Goal: Task Accomplishment & Management: Use online tool/utility

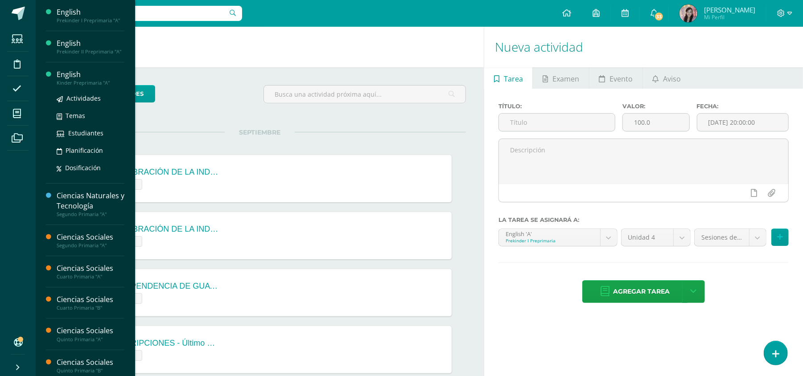
click at [74, 84] on div "Kinder Preprimaria "A"" at bounding box center [91, 83] width 68 height 6
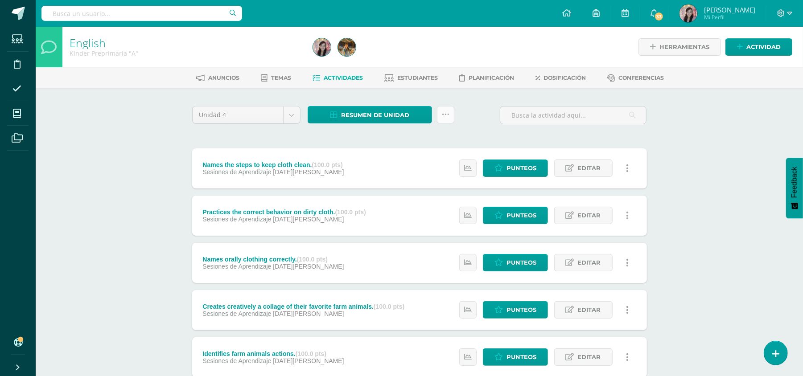
click at [443, 117] on icon at bounding box center [446, 115] width 8 height 8
click at [429, 143] on link "Subir actividades en masa" at bounding box center [423, 142] width 98 height 21
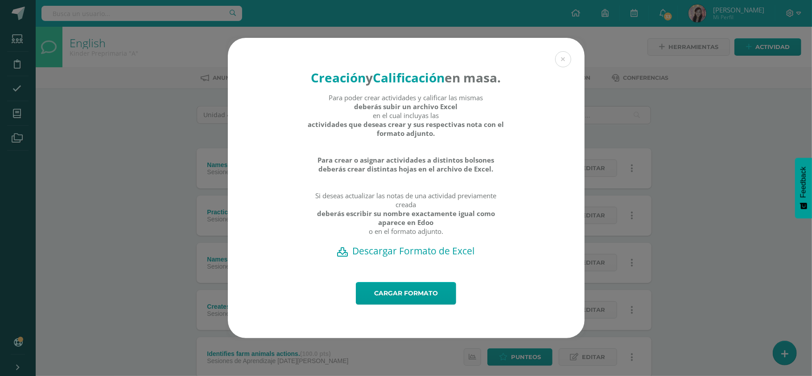
click at [417, 257] on h2 "Descargar Formato de Excel" at bounding box center [407, 251] width 326 height 12
click at [436, 303] on link "Cargar formato" at bounding box center [406, 293] width 100 height 23
click at [380, 302] on link "Cargar formato" at bounding box center [406, 293] width 100 height 23
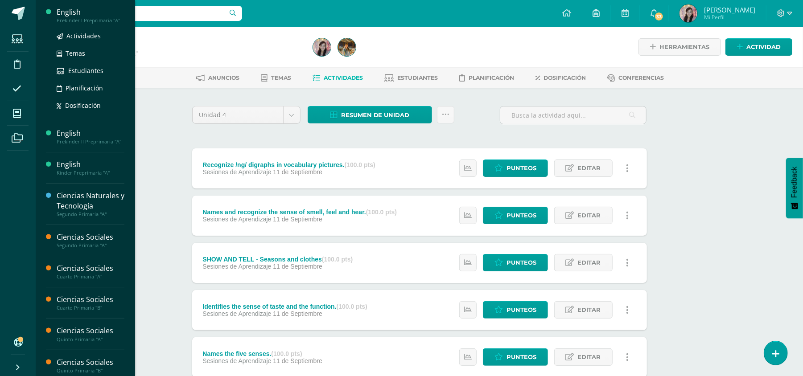
click at [88, 20] on div "Prekinder I Preprimaria "A"" at bounding box center [91, 20] width 68 height 6
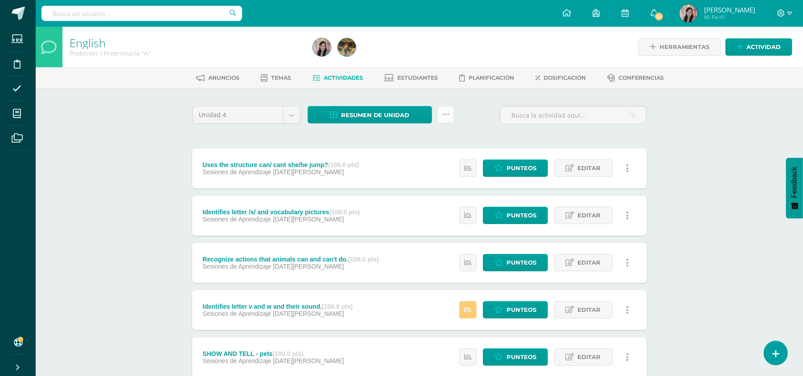
click at [438, 120] on link at bounding box center [445, 114] width 17 height 17
click at [442, 135] on link "Subir actividades en masa" at bounding box center [423, 142] width 98 height 21
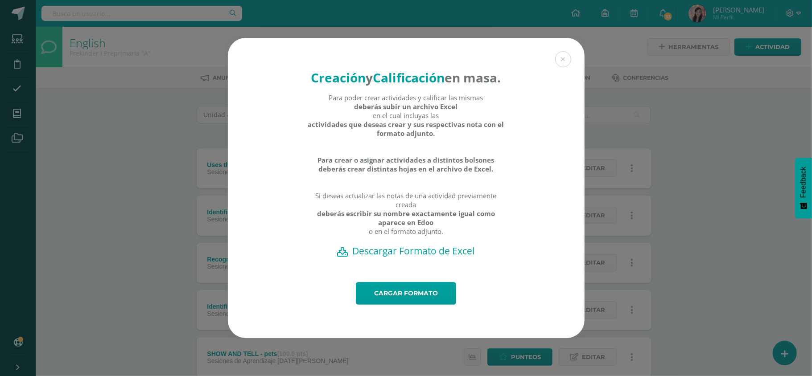
click at [424, 257] on h2 "Descargar Formato de Excel" at bounding box center [407, 251] width 326 height 12
click at [567, 51] on button at bounding box center [563, 59] width 16 height 16
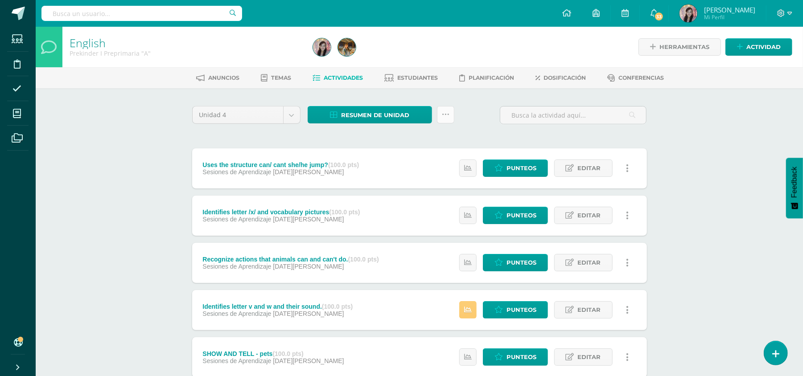
click at [447, 113] on icon at bounding box center [446, 115] width 8 height 8
click at [447, 147] on link "Subir actividades en masa" at bounding box center [423, 142] width 98 height 21
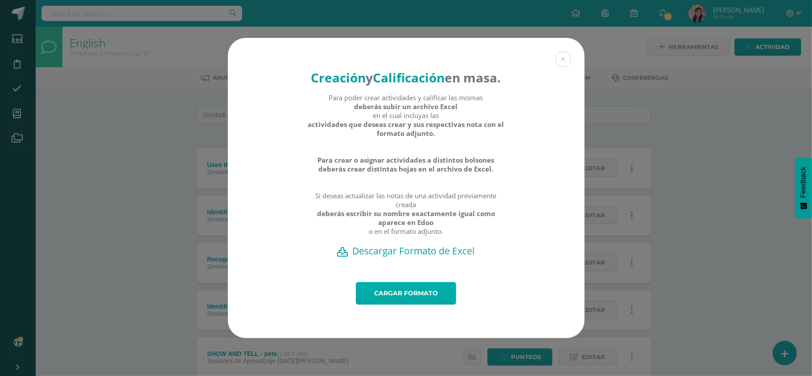
click at [422, 302] on link "Cargar formato" at bounding box center [406, 293] width 100 height 23
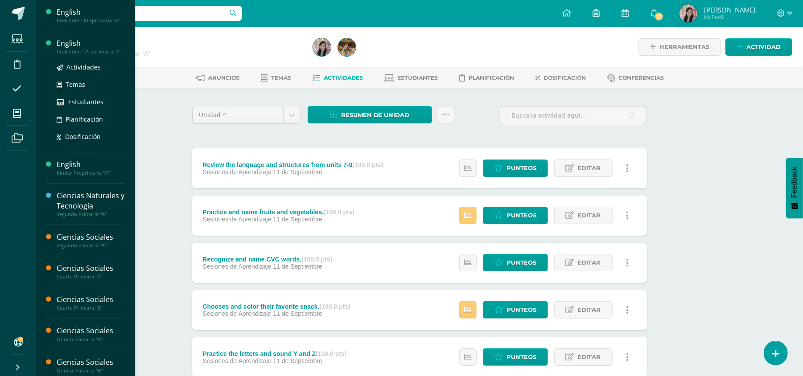
click at [84, 50] on div "Prekinder II Preprimaria "A"" at bounding box center [91, 52] width 68 height 6
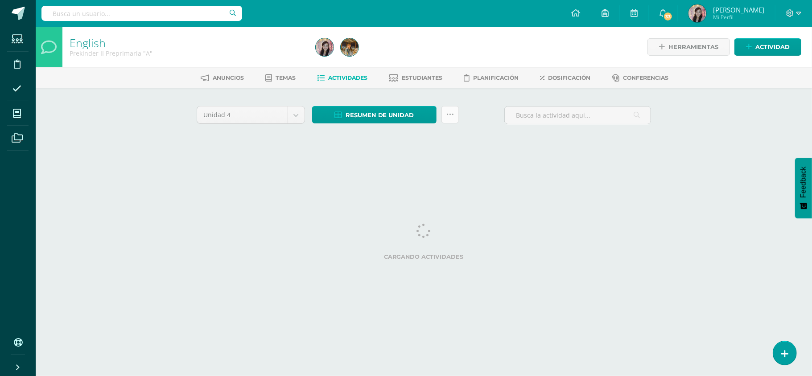
click at [451, 112] on icon at bounding box center [450, 115] width 8 height 8
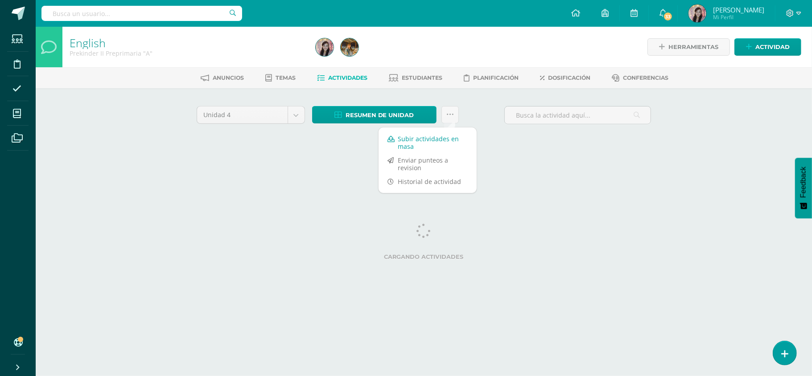
click at [436, 147] on link "Subir actividades en masa" at bounding box center [428, 142] width 98 height 21
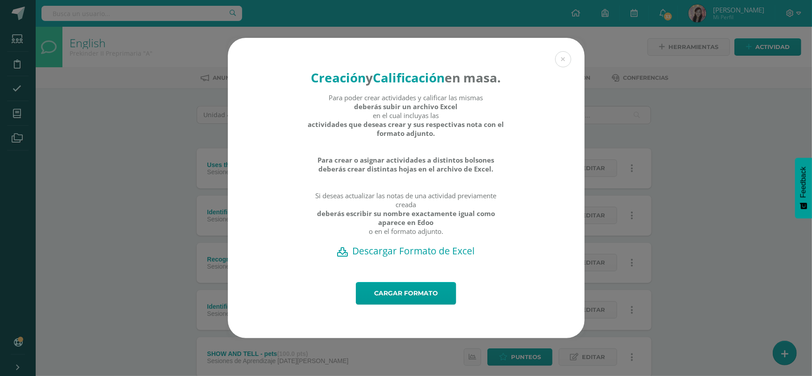
click at [410, 257] on h2 "Descargar Formato de Excel" at bounding box center [407, 251] width 326 height 12
click at [411, 303] on link "Cargar formato" at bounding box center [406, 293] width 100 height 23
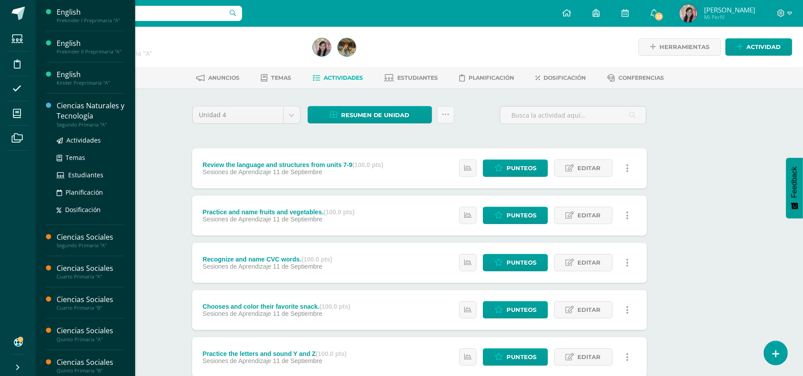
click at [88, 106] on div "Ciencias Naturales y Tecnología" at bounding box center [91, 111] width 68 height 21
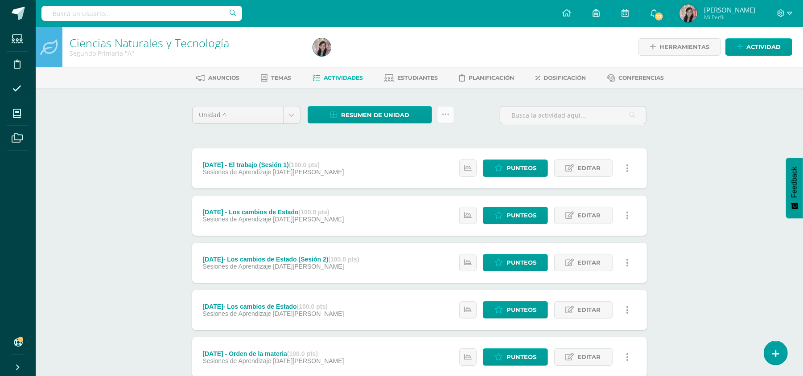
click at [443, 108] on link at bounding box center [445, 114] width 17 height 17
click at [441, 141] on link "Subir actividades en masa" at bounding box center [423, 142] width 98 height 21
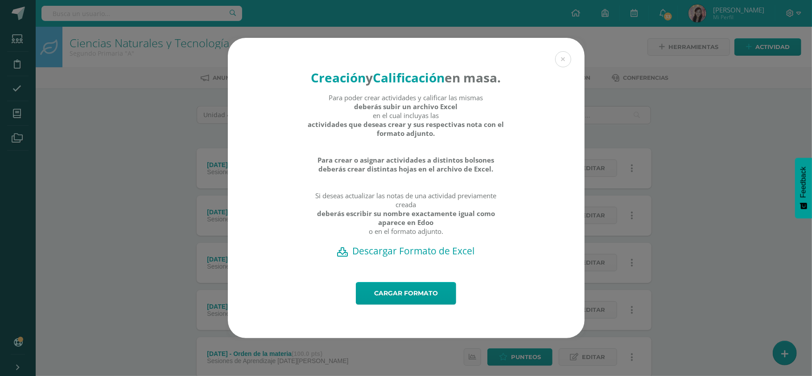
click at [409, 257] on h2 "Descargar Formato de Excel" at bounding box center [407, 251] width 326 height 12
click at [404, 303] on link "Cargar formato" at bounding box center [406, 293] width 100 height 23
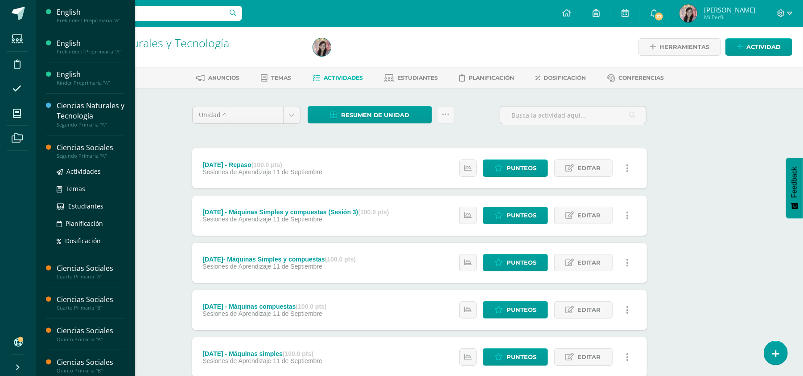
click at [66, 154] on div "Segundo Primaria "A"" at bounding box center [91, 156] width 68 height 6
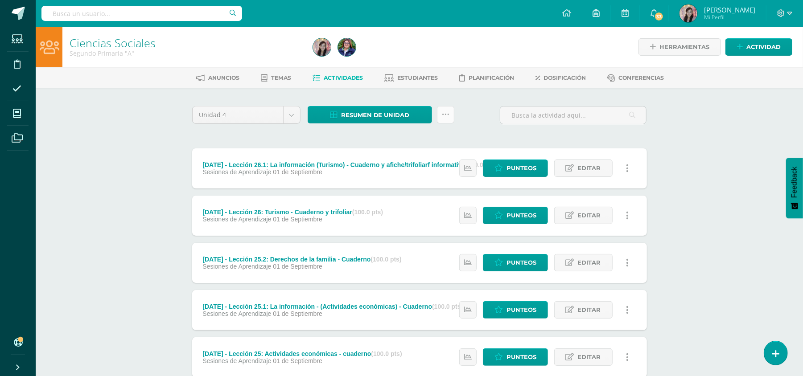
click at [445, 118] on link at bounding box center [445, 114] width 17 height 17
click at [437, 141] on link "Subir actividades en masa" at bounding box center [423, 142] width 98 height 21
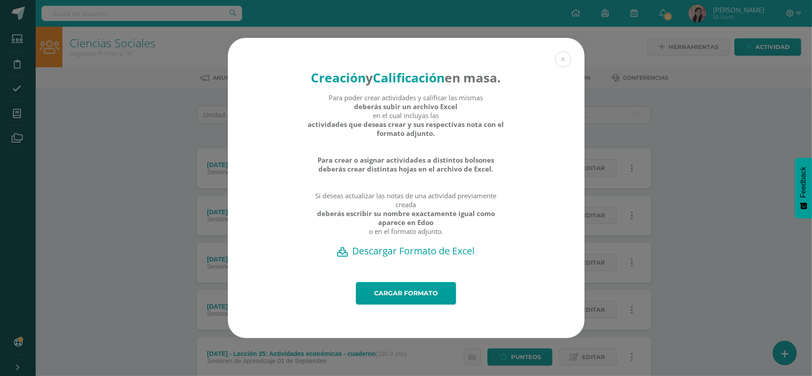
click at [401, 254] on h2 "Descargar Formato de Excel" at bounding box center [407, 251] width 326 height 12
click at [562, 51] on button at bounding box center [563, 59] width 16 height 16
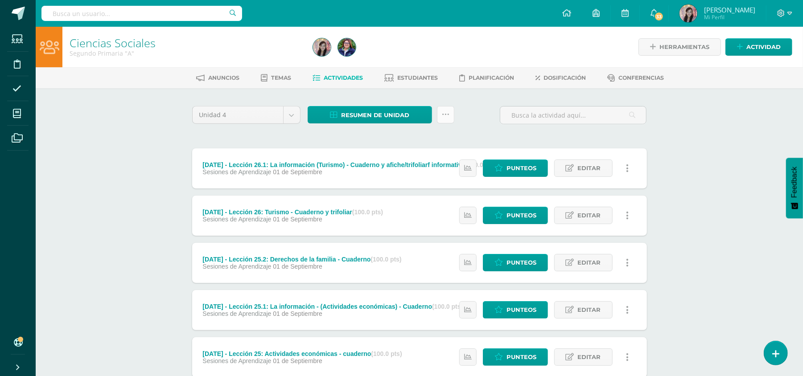
click at [442, 115] on icon at bounding box center [446, 115] width 8 height 8
click at [441, 139] on link "Subir actividades en masa" at bounding box center [423, 142] width 98 height 21
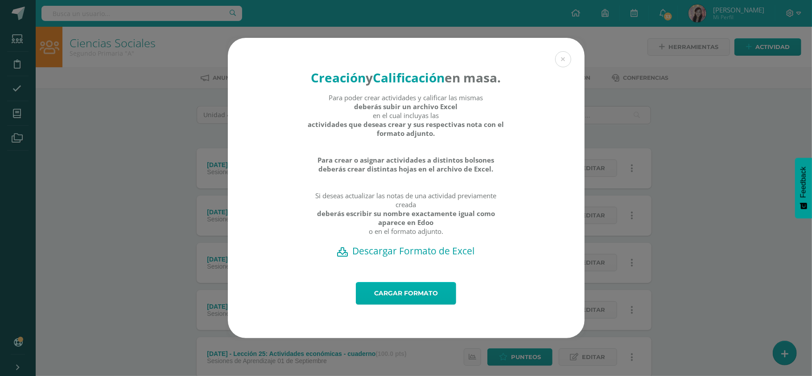
click at [422, 305] on link "Cargar formato" at bounding box center [406, 293] width 100 height 23
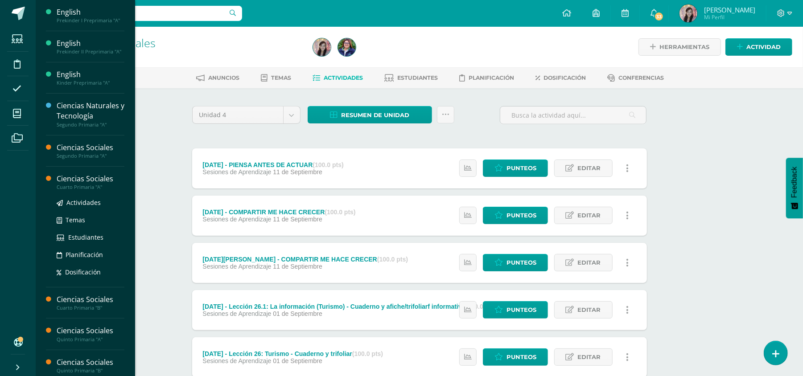
click at [94, 184] on div "Ciencias Sociales" at bounding box center [91, 179] width 68 height 10
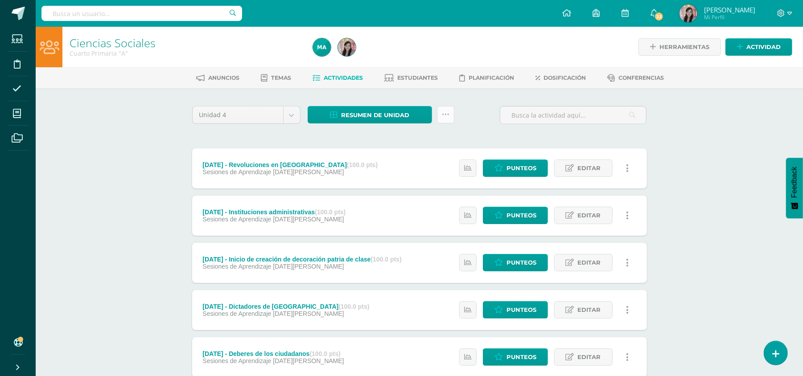
click at [441, 113] on link at bounding box center [445, 114] width 17 height 17
click at [438, 141] on link "Subir actividades en masa" at bounding box center [423, 142] width 98 height 21
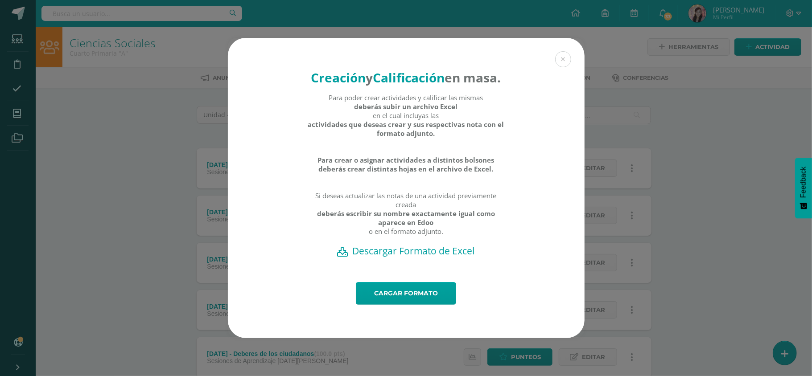
click at [404, 257] on h2 "Descargar Formato de Excel" at bounding box center [407, 251] width 326 height 12
drag, startPoint x: 566, startPoint y: 43, endPoint x: 566, endPoint y: 51, distance: 7.6
click at [566, 51] on button at bounding box center [563, 59] width 16 height 16
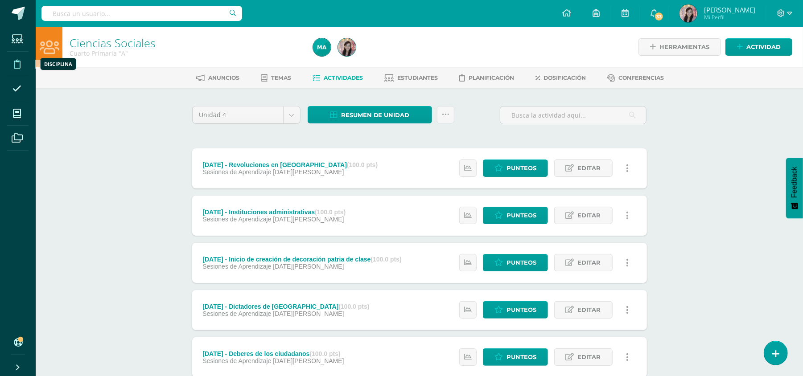
click at [22, 62] on span at bounding box center [17, 64] width 20 height 20
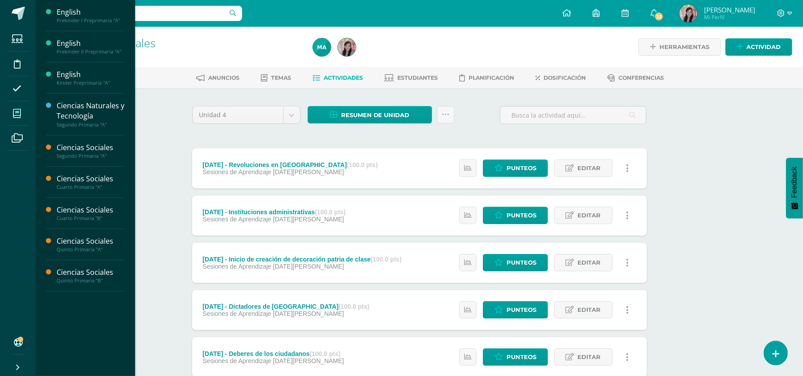
click at [17, 112] on icon at bounding box center [17, 113] width 8 height 9
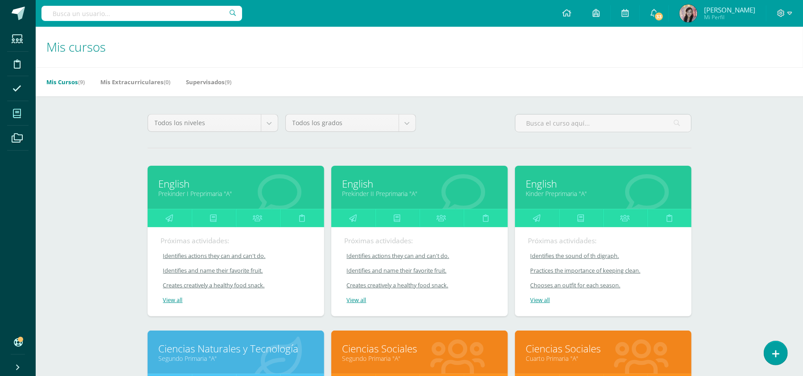
click at [468, 135] on div "Todos los niveles Todos los niveles Preprimaria [GEOGRAPHIC_DATA] Primaria Todo…" at bounding box center [419, 126] width 551 height 25
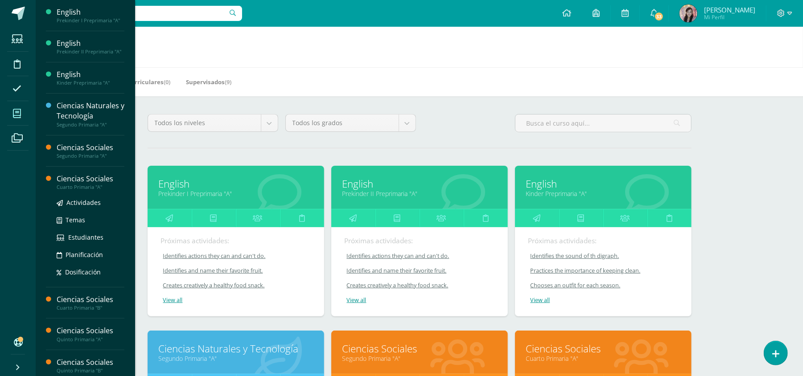
click at [68, 184] on div "Cuarto Primaria "A"" at bounding box center [91, 187] width 68 height 6
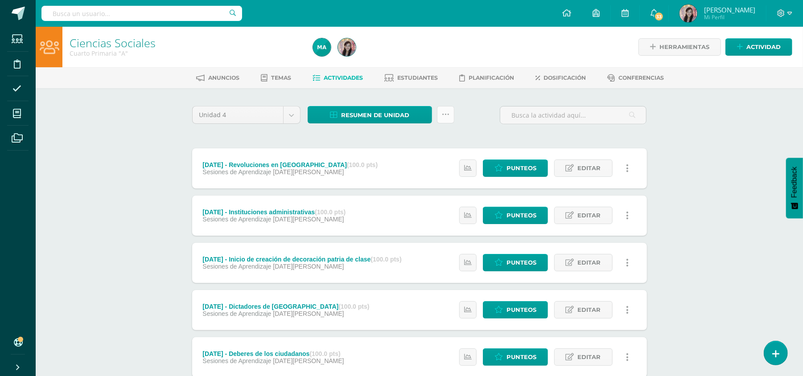
click at [439, 112] on link at bounding box center [445, 114] width 17 height 17
click at [438, 140] on link "Subir actividades en masa" at bounding box center [423, 142] width 98 height 21
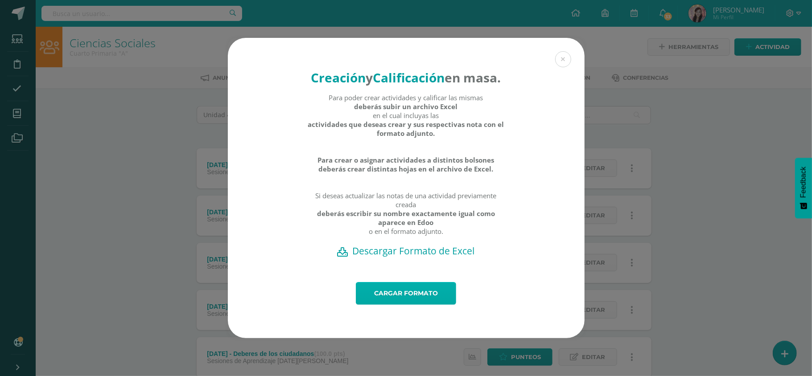
click at [401, 304] on link "Cargar formato" at bounding box center [406, 293] width 100 height 23
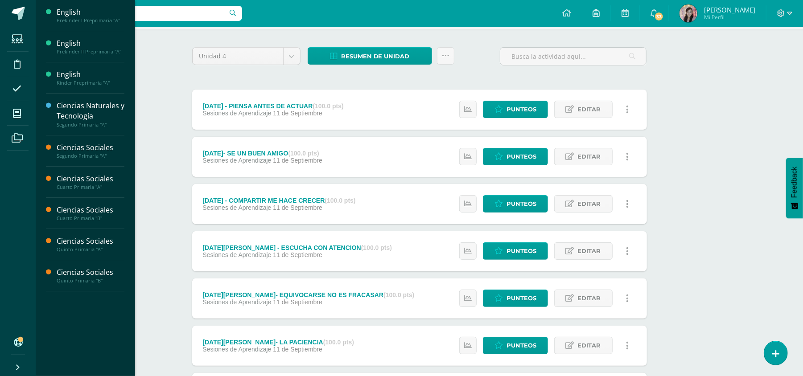
scroll to position [59, 0]
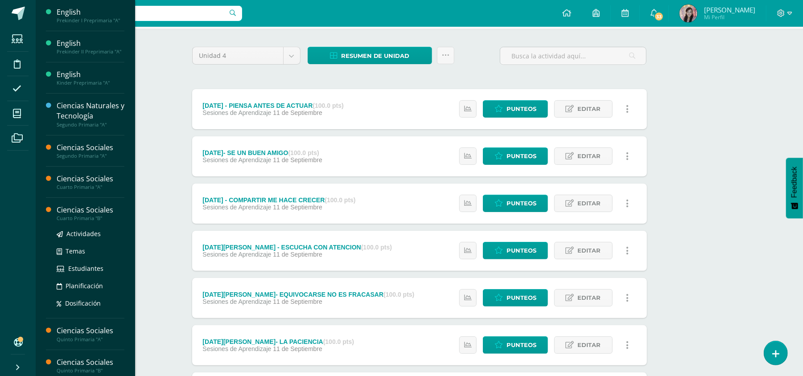
click at [83, 212] on div "Ciencias Sociales" at bounding box center [91, 210] width 68 height 10
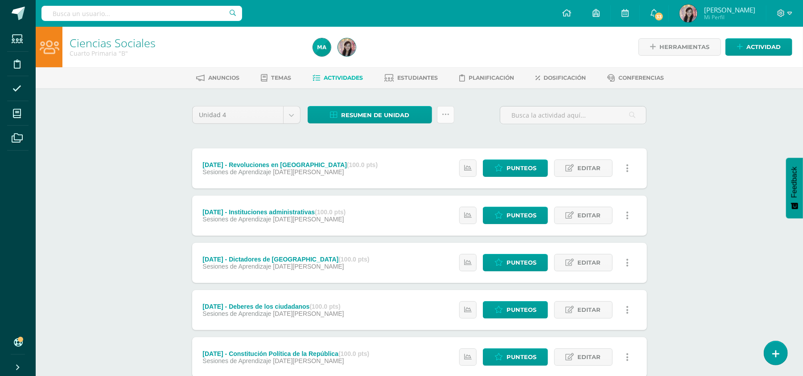
click at [443, 112] on icon at bounding box center [446, 115] width 8 height 8
click at [167, 152] on div "Ciencias Sociales Cuarto Primaria "B" Herramientas Detalle de asistencias Activ…" at bounding box center [420, 256] width 768 height 458
click at [448, 108] on link at bounding box center [445, 114] width 17 height 17
click at [427, 145] on link "Subir actividades en masa" at bounding box center [423, 142] width 98 height 21
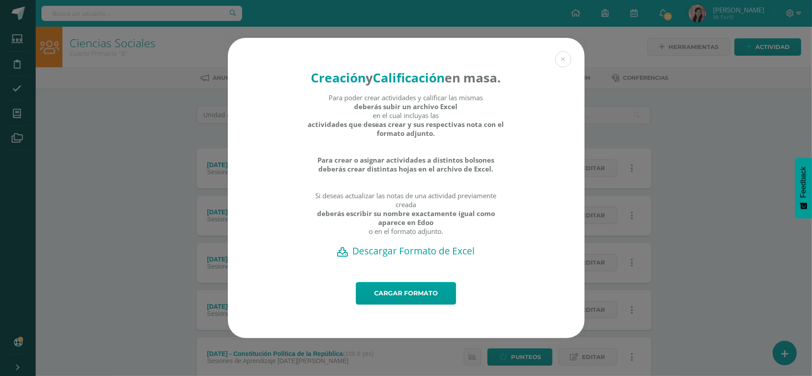
click at [397, 257] on h2 "Descargar Formato de Excel" at bounding box center [407, 251] width 326 height 12
click at [405, 297] on link "Cargar formato" at bounding box center [406, 293] width 100 height 23
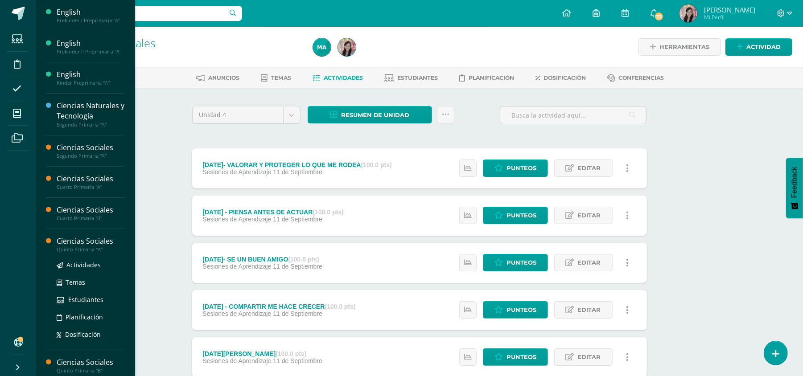
click at [87, 244] on div "Ciencias Sociales" at bounding box center [91, 241] width 68 height 10
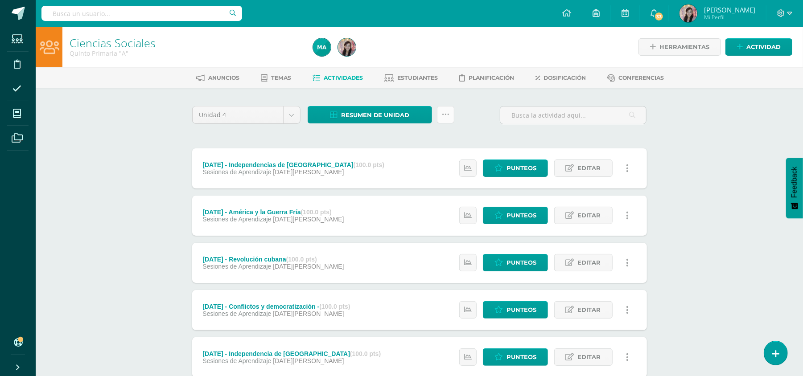
click at [439, 113] on link at bounding box center [445, 114] width 17 height 17
click at [430, 141] on link "Subir actividades en masa" at bounding box center [423, 142] width 98 height 21
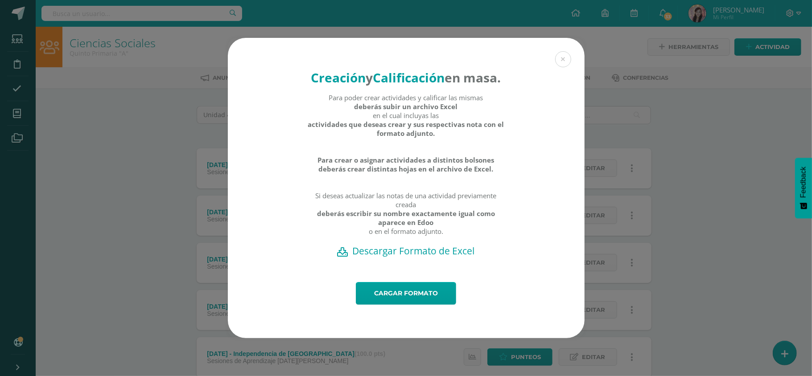
click at [417, 257] on h2 "Descargar Formato de Excel" at bounding box center [407, 251] width 326 height 12
click at [433, 300] on link "Cargar formato" at bounding box center [406, 293] width 100 height 23
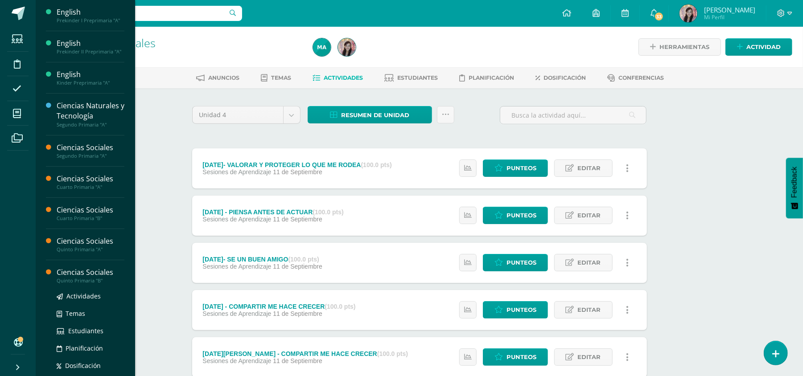
click at [74, 278] on div "Quinto Primaria "B"" at bounding box center [91, 281] width 68 height 6
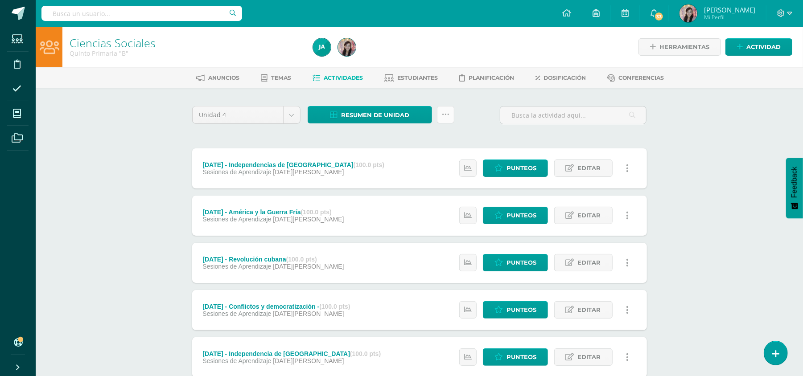
click at [443, 115] on icon at bounding box center [446, 115] width 8 height 8
click at [434, 140] on link "Subir actividades en masa" at bounding box center [423, 142] width 98 height 21
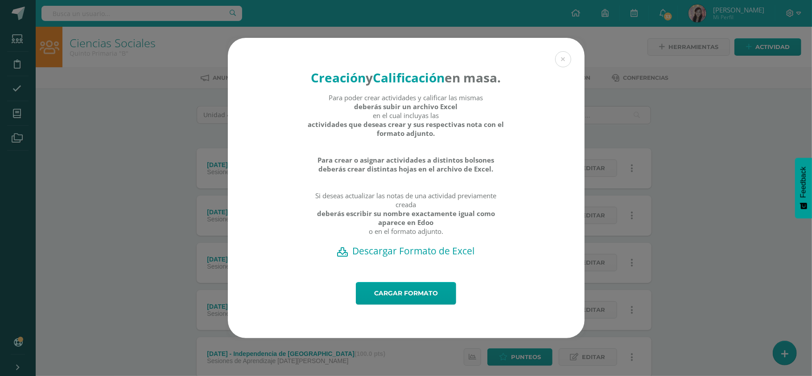
click at [423, 257] on h2 "Descargar Formato de Excel" at bounding box center [407, 251] width 326 height 12
click at [536, 293] on div "Cargar formato" at bounding box center [406, 310] width 357 height 56
click at [564, 51] on button at bounding box center [563, 59] width 16 height 16
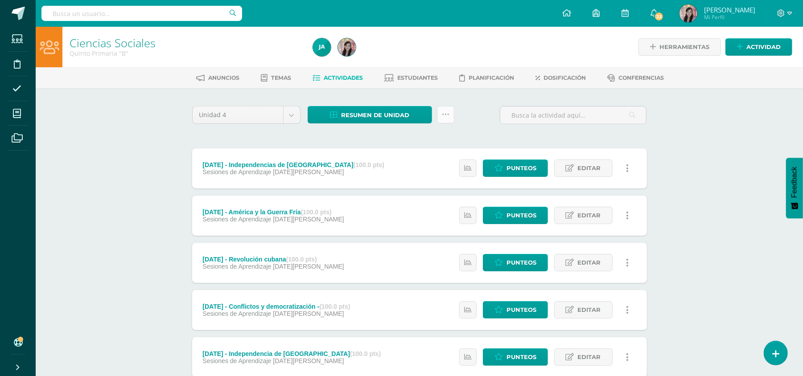
click at [444, 111] on icon at bounding box center [446, 115] width 8 height 8
click at [434, 140] on link "Subir actividades en masa" at bounding box center [423, 142] width 98 height 21
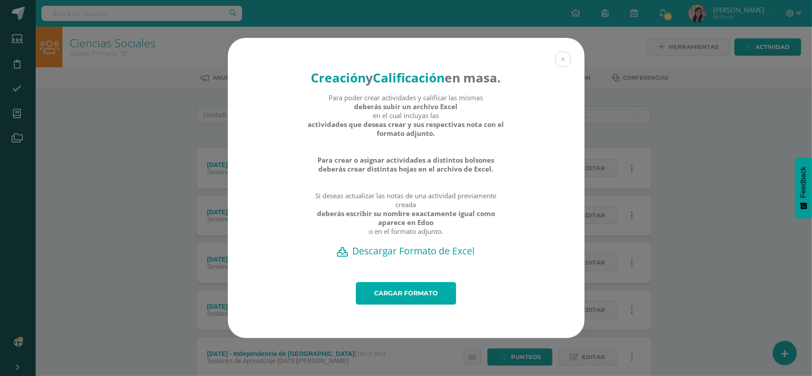
click at [416, 304] on link "Cargar formato" at bounding box center [406, 293] width 100 height 23
